Goal: Check status: Check status

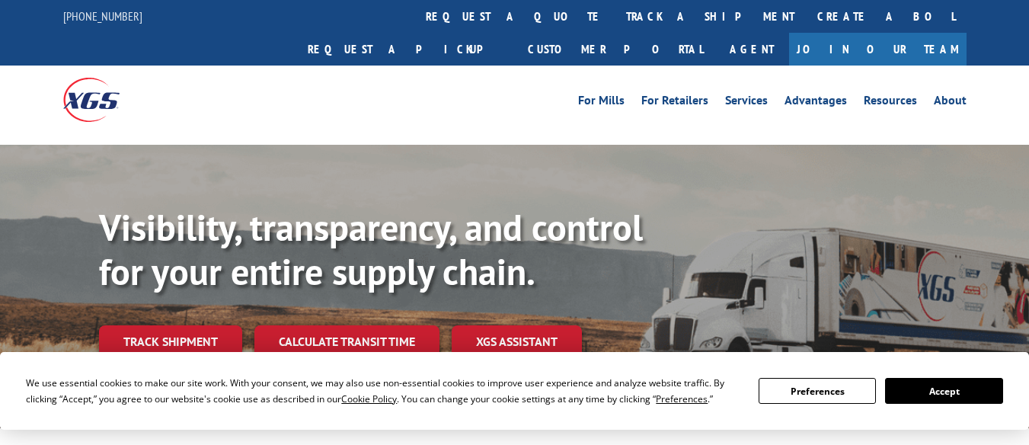
click at [952, 388] on button "Accept" at bounding box center [943, 391] width 117 height 26
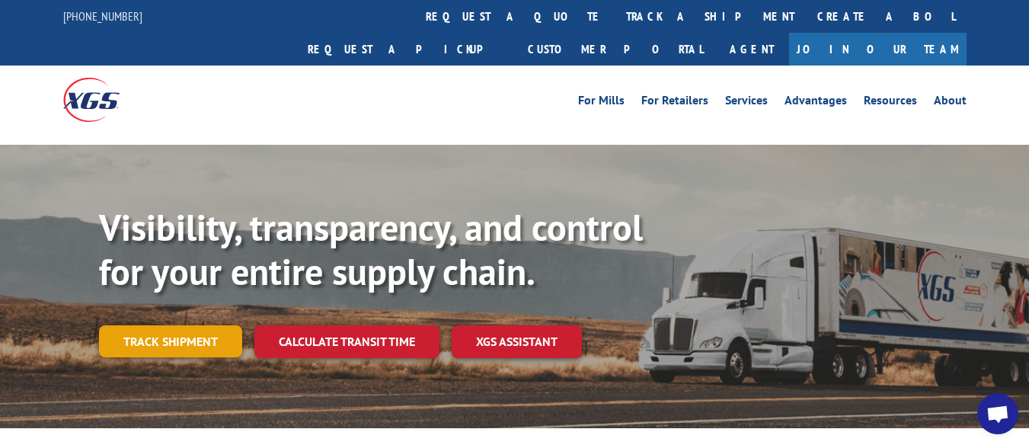
click at [110, 325] on link "Track shipment" at bounding box center [170, 341] width 143 height 32
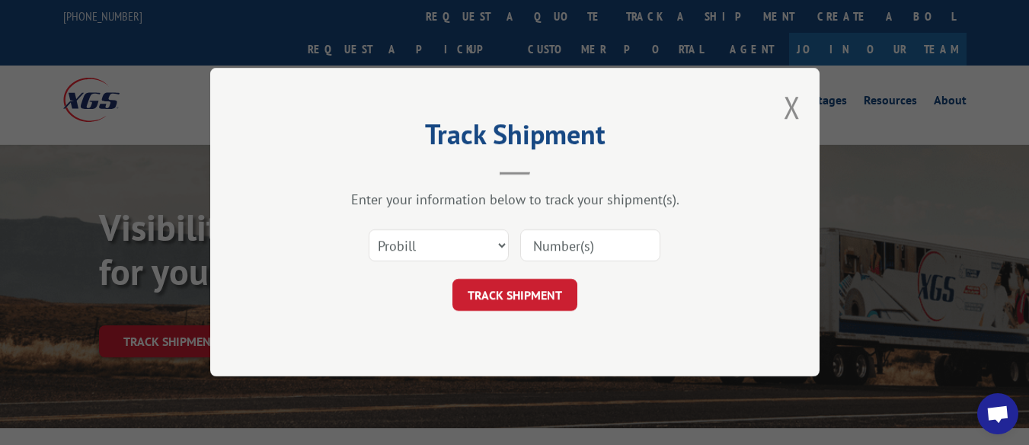
click at [574, 238] on input at bounding box center [590, 246] width 140 height 32
paste input "17501632"
type input "17501632"
click at [532, 296] on button "TRACK SHIPMENT" at bounding box center [514, 296] width 125 height 32
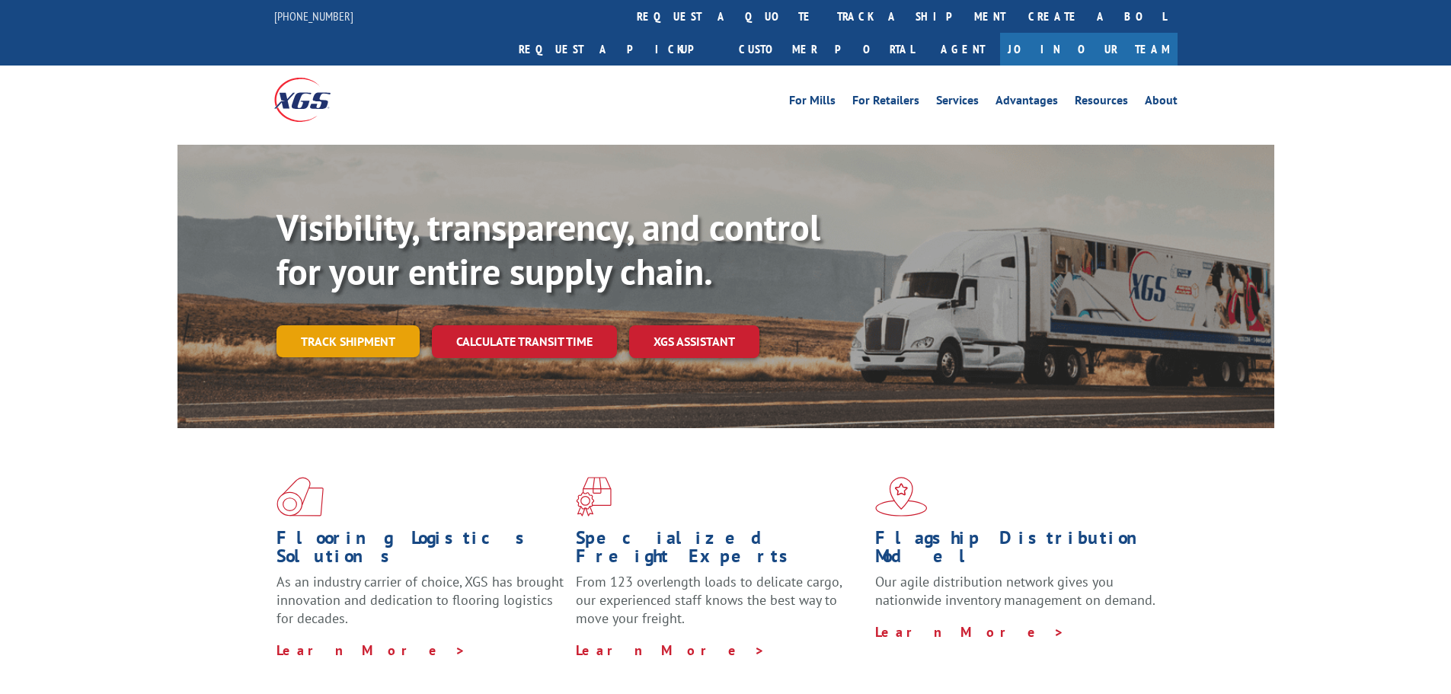
click at [367, 325] on link "Track shipment" at bounding box center [347, 341] width 143 height 32
